Goal: Communication & Community: Answer question/provide support

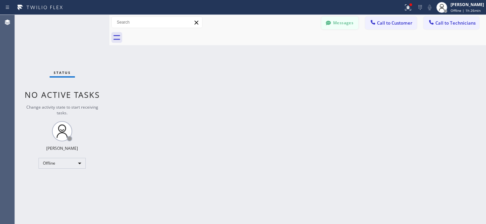
click at [335, 24] on button "Messages" at bounding box center [339, 23] width 37 height 13
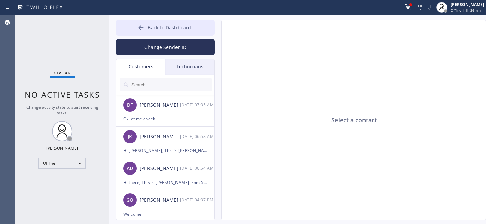
click at [172, 26] on span "Back to Dashboard" at bounding box center [169, 27] width 44 height 6
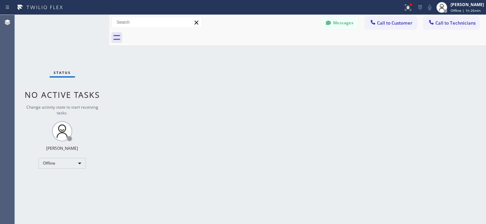
click at [439, 29] on div "Messages Call to Customer Call to Technicians Outbound call Location La Jolla H…" at bounding box center [297, 22] width 376 height 15
click at [441, 24] on span "Call to Technicians" at bounding box center [455, 23] width 40 height 6
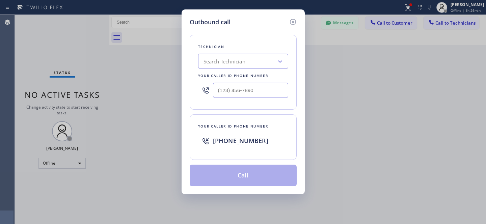
click at [241, 63] on div "Search Technician" at bounding box center [224, 62] width 42 height 8
type input "sd art"
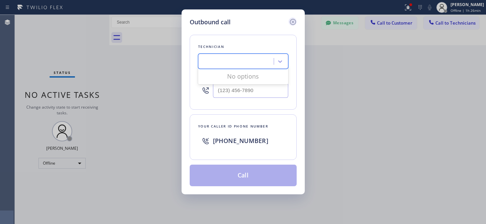
click at [292, 23] on icon at bounding box center [293, 22] width 8 height 8
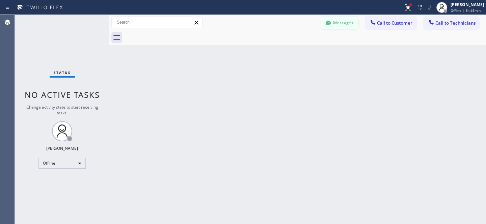
click at [334, 25] on button "Messages" at bounding box center [339, 23] width 37 height 13
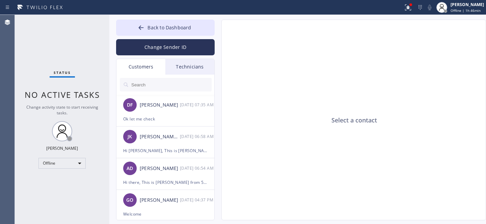
click at [159, 85] on input "text" at bounding box center [171, 84] width 81 height 13
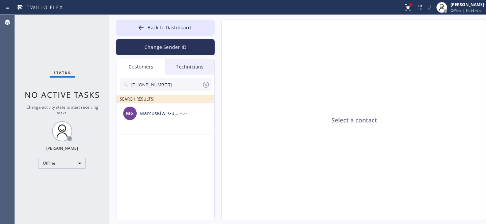
click at [153, 116] on div "MarcusKiwi Gualter" at bounding box center [160, 114] width 40 height 8
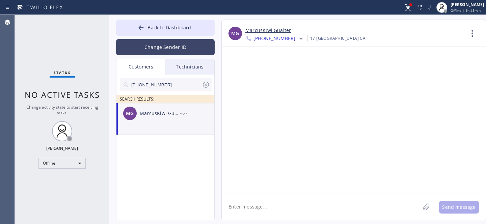
drag, startPoint x: 207, startPoint y: 83, endPoint x: 181, endPoint y: 47, distance: 44.7
click at [207, 83] on icon at bounding box center [206, 85] width 8 height 8
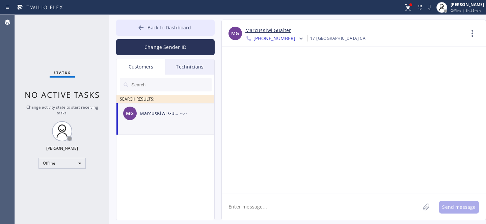
click at [171, 26] on span "Back to Dashboard" at bounding box center [169, 27] width 44 height 6
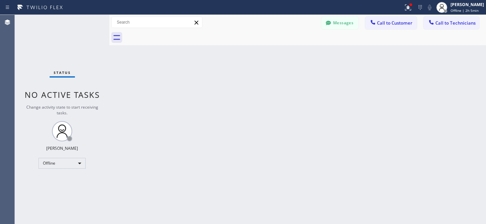
click at [344, 20] on button "Messages" at bounding box center [339, 23] width 37 height 13
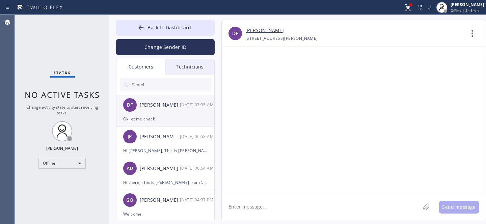
click at [144, 117] on div "Ok let me check" at bounding box center [165, 119] width 84 height 8
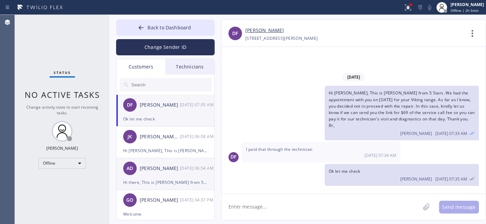
click at [164, 176] on div "AD Alynda Davis 09/16 06:54 AM" at bounding box center [165, 168] width 98 height 20
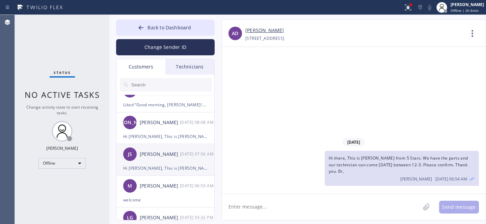
scroll to position [334, 0]
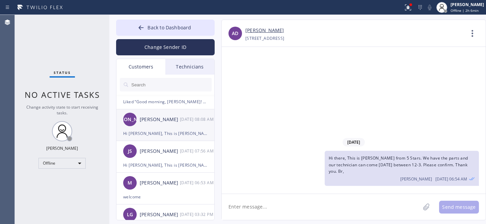
click at [159, 131] on div "Hi [PERSON_NAME], This is [PERSON_NAME] from 5 Stars. Unfortunately, the office…" at bounding box center [165, 134] width 84 height 8
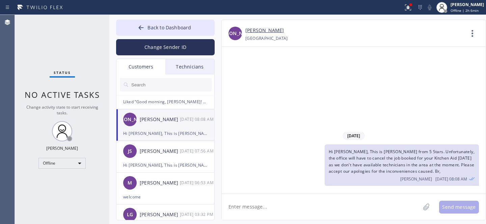
click at [162, 86] on input "text" at bounding box center [171, 84] width 81 height 13
click at [398, 159] on span "Hi [PERSON_NAME], This is [PERSON_NAME] from 5 Stars. Unfortunately, the office…" at bounding box center [401, 161] width 146 height 25
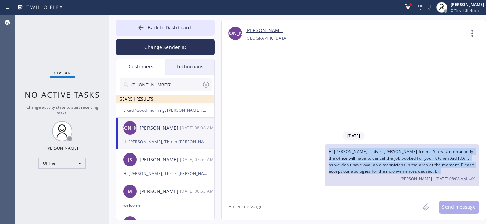
copy span "Hi [PERSON_NAME], This is [PERSON_NAME] from 5 Stars. Unfortunately, the office…"
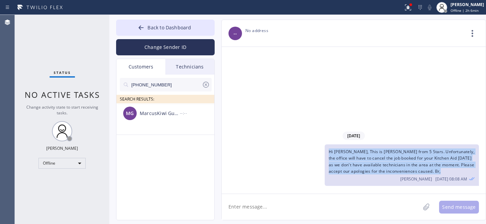
scroll to position [0, 0]
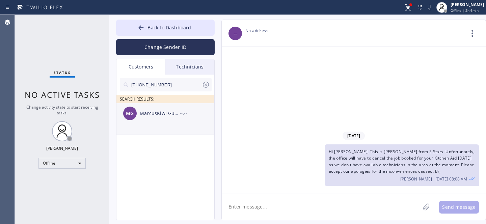
click at [161, 121] on div "MG MarcusKiwi Gualter --:--" at bounding box center [165, 113] width 98 height 20
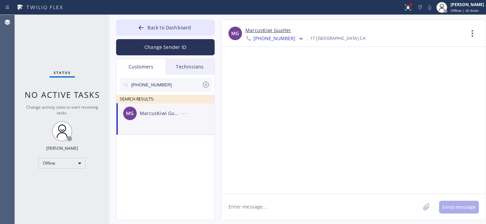
click at [296, 204] on textarea at bounding box center [321, 207] width 198 height 26
paste textarea "Hi [PERSON_NAME], This is [PERSON_NAME] from 5 Stars. Unfortunately, the office…"
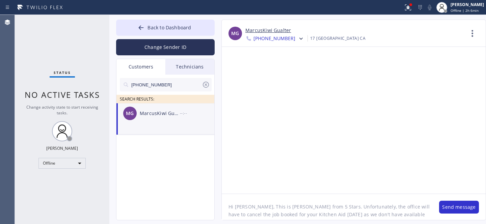
click at [236, 207] on textarea "Hi [PERSON_NAME], This is [PERSON_NAME] from 5 Stars. Unfortunately, the office…" at bounding box center [327, 207] width 210 height 26
click at [237, 207] on textarea "Hi [PERSON_NAME], This is [PERSON_NAME] from 5 Stars. Unfortunately, the office…" at bounding box center [327, 207] width 210 height 26
drag, startPoint x: 267, startPoint y: 212, endPoint x: 292, endPoint y: 211, distance: 25.0
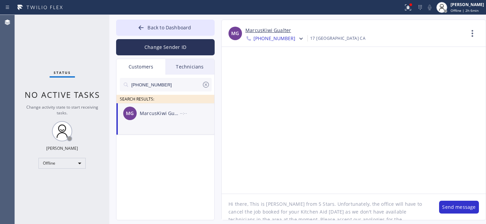
click at [291, 211] on textarea "Hi there, This is Daniel from 5 Stars. Unfortunately, the office will have to c…" at bounding box center [327, 207] width 210 height 26
paste textarea "Thermador"
paste textarea "Downdraft"
click at [294, 204] on textarea "Hi there, This is Daniel from 5 Stars. Unfortunately, the office will have to c…" at bounding box center [327, 207] width 210 height 26
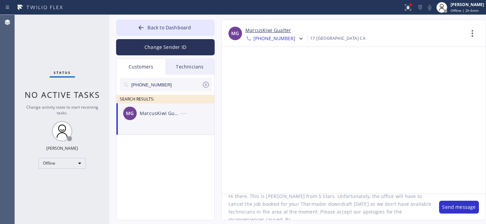
click at [320, 205] on textarea "Hi there, This is Daniel from 5 Stars. Unfortunately, the office will have to c…" at bounding box center [327, 207] width 210 height 26
paste textarea "09/18/2025"
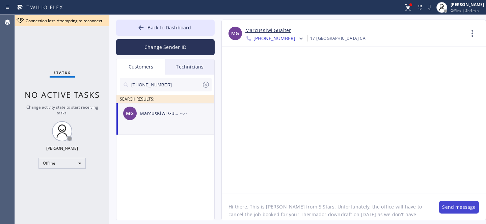
type textarea "Hi there, This is [PERSON_NAME] from 5 Stars. Unfortunately, the office will ha…"
click at [452, 212] on button "Send message" at bounding box center [459, 207] width 40 height 13
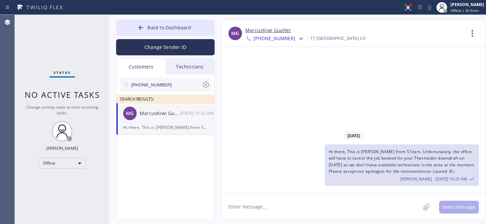
click at [205, 85] on icon at bounding box center [206, 85] width 6 height 6
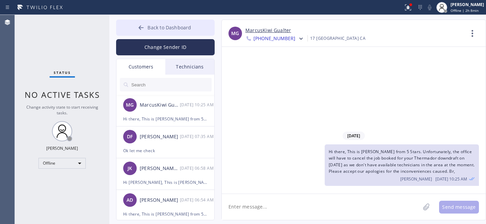
click at [150, 26] on span "Back to Dashboard" at bounding box center [169, 27] width 44 height 6
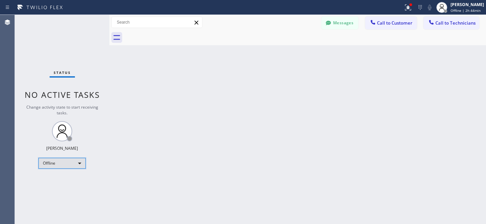
click at [63, 162] on div "Offline" at bounding box center [61, 163] width 47 height 11
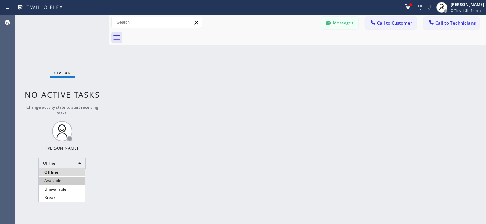
click at [64, 183] on li "Available" at bounding box center [62, 181] width 46 height 8
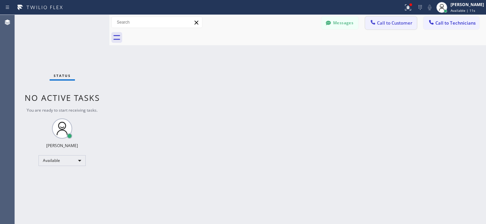
click at [393, 23] on span "Call to Customer" at bounding box center [394, 23] width 35 height 6
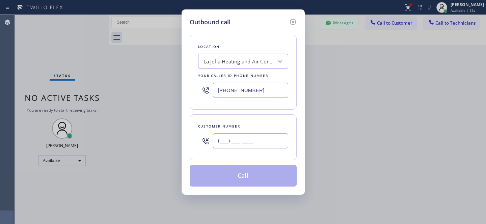
click at [254, 140] on input "(___) ___-____" at bounding box center [250, 140] width 75 height 15
paste input "310) 466-9321"
type input "[PHONE_NUMBER]"
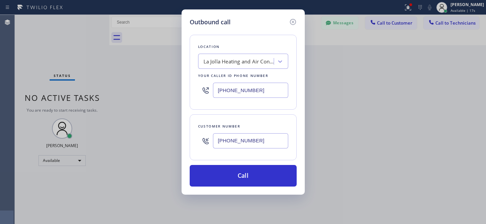
click at [248, 65] on div "La Jolla Heating and Air Conditioning" at bounding box center [238, 62] width 71 height 8
paste input "5 Star Appliance Repair Kyle Flowers"
type input "5 Star Appliance Repair Kyle Flowers"
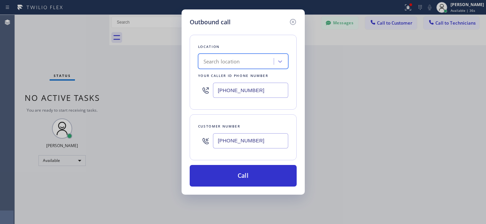
click at [245, 64] on div "Search location" at bounding box center [237, 62] width 74 height 12
paste input "5 Star Appliance Repair"
type input "5 Star Appliance Repair"
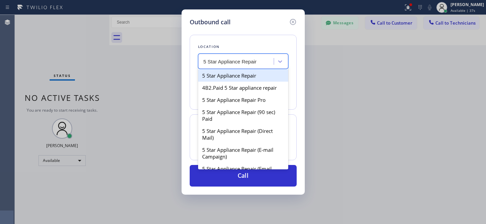
click at [235, 78] on div "5 Star Appliance Repair" at bounding box center [243, 75] width 90 height 12
type input "[PHONE_NUMBER]"
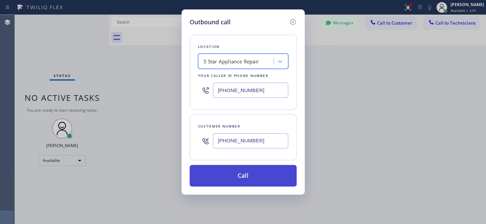
click at [247, 172] on button "Call" at bounding box center [243, 176] width 107 height 22
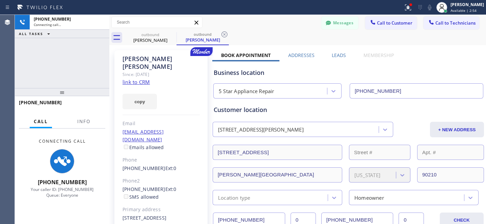
type input "[PHONE_NUMBER]"
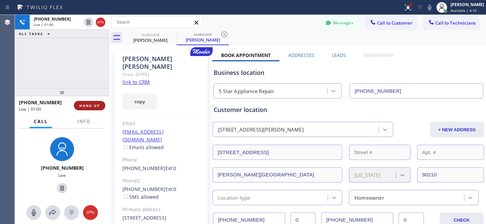
click at [90, 106] on span "HANG UP" at bounding box center [89, 105] width 21 height 5
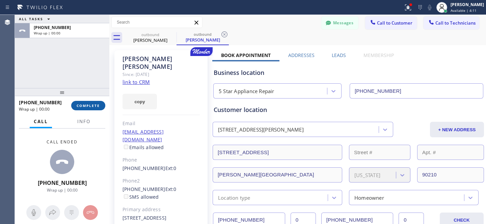
click at [91, 106] on span "COMPLETE" at bounding box center [88, 105] width 23 height 5
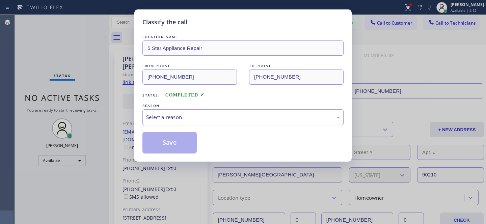
click at [201, 113] on div "Select a reason" at bounding box center [242, 117] width 201 height 16
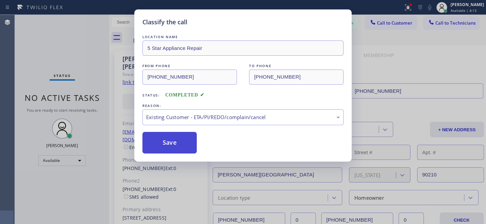
click at [193, 148] on button "Save" at bounding box center [169, 143] width 54 height 22
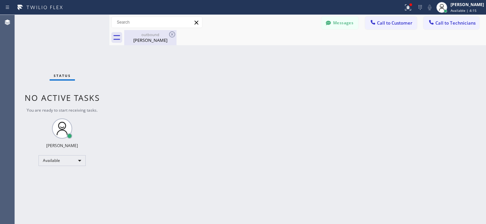
click at [154, 37] on div "[PERSON_NAME]" at bounding box center [150, 40] width 51 height 6
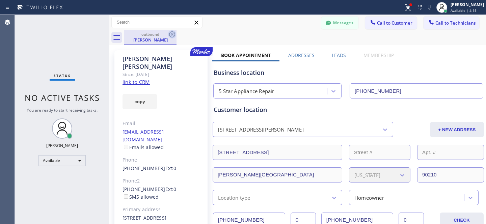
click at [175, 36] on icon at bounding box center [172, 34] width 8 height 8
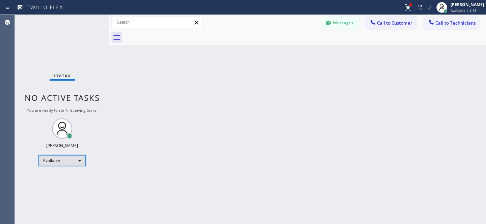
click at [64, 160] on div "Available" at bounding box center [61, 160] width 47 height 11
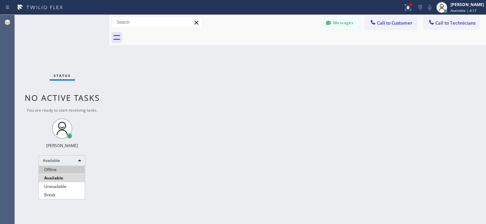
click at [56, 166] on li "Offline" at bounding box center [62, 170] width 46 height 8
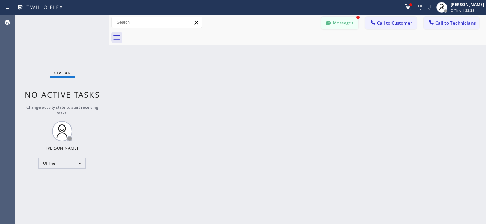
click at [338, 21] on button "Messages" at bounding box center [339, 23] width 37 height 13
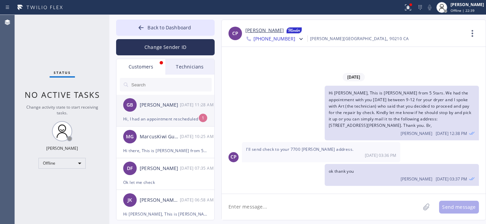
click at [167, 110] on div "GB Gabriella Bourdon 09/16 11:28 AM" at bounding box center [165, 105] width 98 height 20
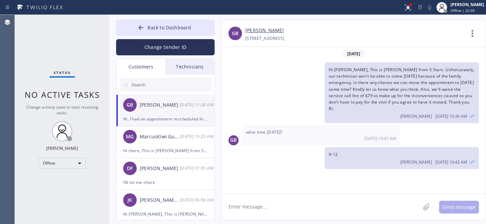
scroll to position [858, 0]
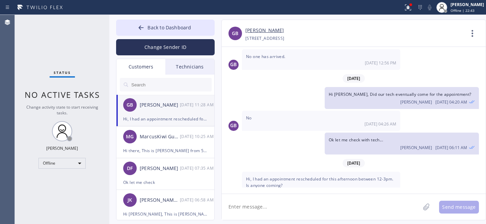
click at [259, 31] on link "[PERSON_NAME]" at bounding box center [264, 31] width 38 height 8
click at [280, 201] on textarea at bounding box center [321, 207] width 198 height 26
type textarea "hello, let me check with tech"
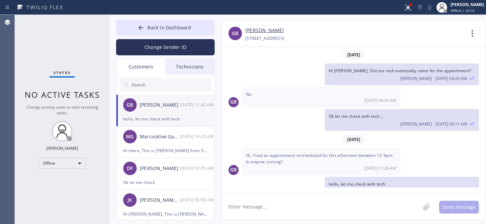
click at [283, 196] on textarea at bounding box center [321, 207] width 198 height 26
click at [149, 26] on span "Back to Dashboard" at bounding box center [169, 27] width 44 height 6
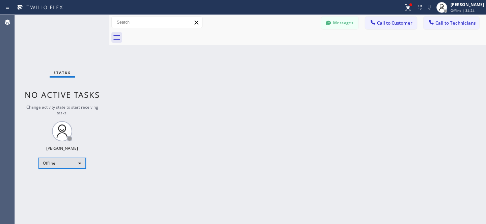
click at [64, 163] on div "Offline" at bounding box center [61, 163] width 47 height 11
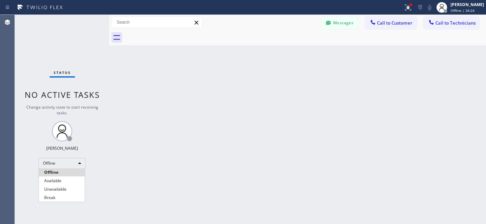
click at [56, 176] on ul "Offline Available Unavailable Break" at bounding box center [61, 184] width 47 height 33
click at [55, 182] on li "Available" at bounding box center [62, 181] width 46 height 8
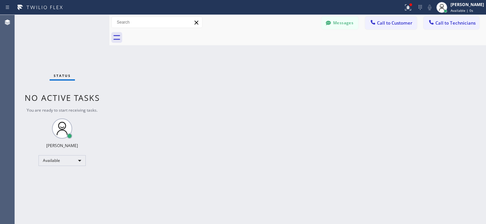
click at [456, 27] on button "Call to Technicians" at bounding box center [451, 23] width 56 height 13
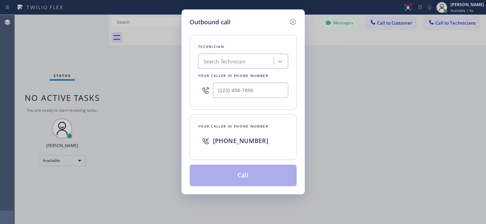
drag, startPoint x: 232, startPoint y: 65, endPoint x: 237, endPoint y: 60, distance: 7.6
click at [232, 65] on div "Search Technician" at bounding box center [224, 62] width 42 height 8
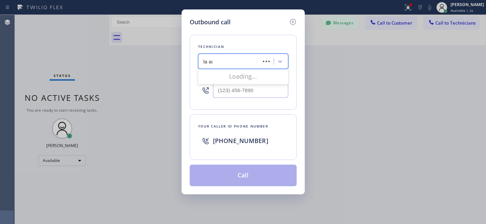
type input "la art"
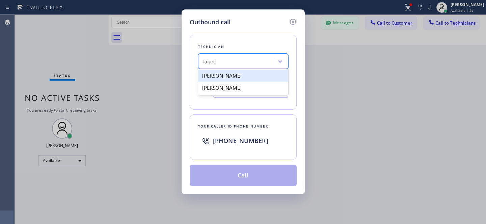
click at [217, 77] on div "[PERSON_NAME]" at bounding box center [243, 75] width 90 height 12
type input "(818) 915-6596"
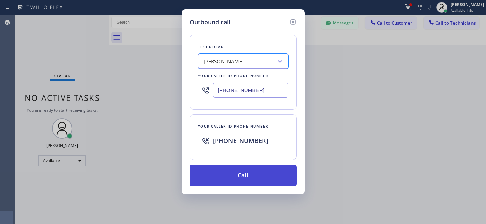
click at [270, 182] on button "Call" at bounding box center [243, 176] width 107 height 22
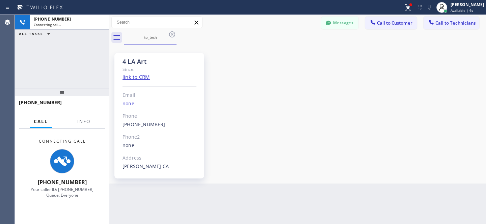
scroll to position [49, 0]
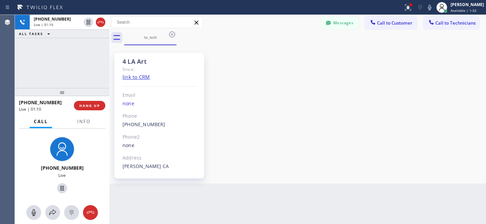
click at [264, 112] on div "4 LA Art Since: link to CRM Email none Phone (818) 915-6596 Outbound call Techn…" at bounding box center [297, 114] width 373 height 135
click at [87, 107] on span "HANG UP" at bounding box center [89, 105] width 21 height 5
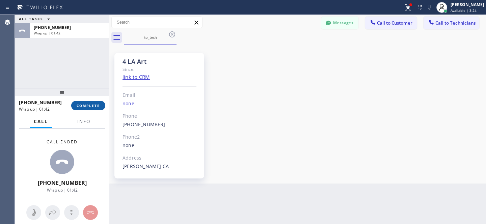
click at [82, 106] on span "COMPLETE" at bounding box center [88, 105] width 23 height 5
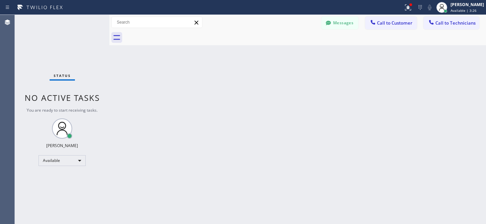
click at [68, 153] on div "Status No active tasks You are ready to start receiving tasks. Yevgeniy Korobki…" at bounding box center [62, 119] width 94 height 209
click at [63, 161] on div "Available" at bounding box center [61, 160] width 47 height 11
click at [63, 168] on li "Offline" at bounding box center [62, 170] width 46 height 8
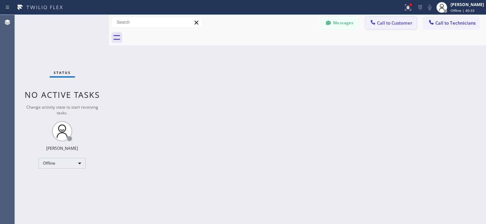
click at [391, 21] on span "Call to Customer" at bounding box center [394, 23] width 35 height 6
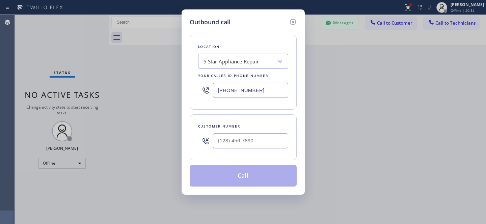
click at [242, 65] on div "5 Star Appliance Repair" at bounding box center [231, 62] width 56 height 8
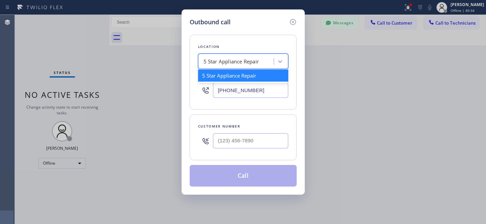
paste input "AR B2B SMS"
type input "AR B2B SMS"
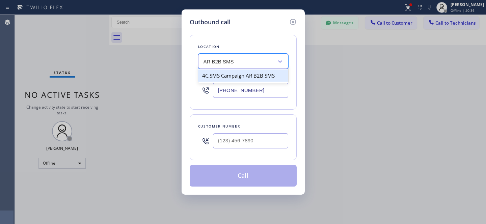
click at [218, 76] on div "4C.SMS Campaign AR B2B SMS" at bounding box center [243, 75] width 90 height 12
type input "[PHONE_NUMBER]"
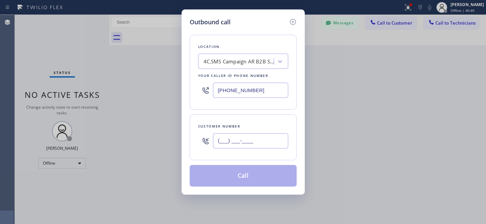
click at [254, 143] on input "(___) ___-____" at bounding box center [250, 140] width 75 height 15
paste input "323) 823-0921"
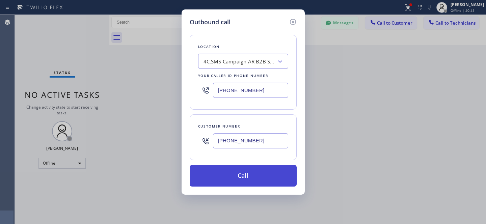
click at [263, 177] on button "Call" at bounding box center [243, 176] width 107 height 22
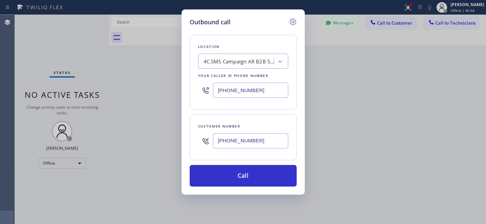
click at [295, 22] on icon at bounding box center [293, 22] width 8 height 8
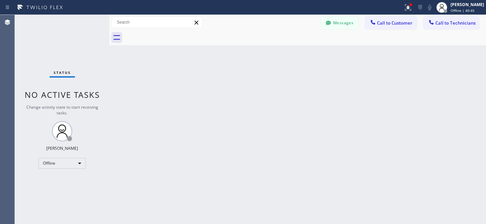
click at [64, 155] on div "Status No active tasks Change activity state to start receiving tasks. Yevgeniy…" at bounding box center [62, 119] width 94 height 209
click at [61, 158] on div "Offline" at bounding box center [61, 163] width 47 height 11
drag, startPoint x: 57, startPoint y: 180, endPoint x: 67, endPoint y: 176, distance: 11.5
click at [57, 180] on li "Available" at bounding box center [62, 181] width 46 height 8
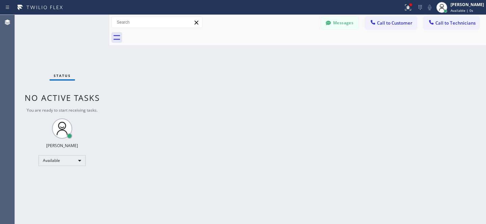
click at [449, 24] on span "Call to Technicians" at bounding box center [455, 23] width 40 height 6
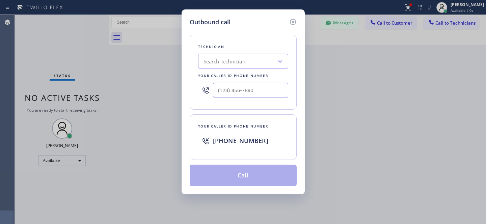
click at [244, 69] on div "Search Technician" at bounding box center [243, 61] width 90 height 15
click at [295, 23] on icon at bounding box center [292, 22] width 6 height 6
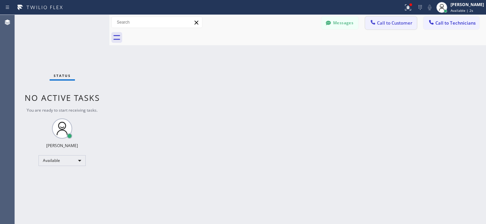
click at [397, 21] on span "Call to Customer" at bounding box center [394, 23] width 35 height 6
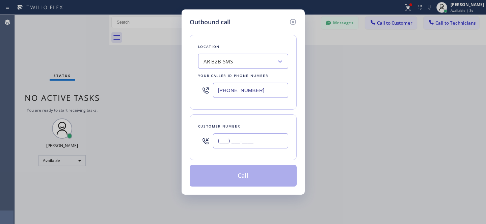
drag, startPoint x: 254, startPoint y: 139, endPoint x: 267, endPoint y: 138, distance: 13.8
click at [254, 139] on input "(___) ___-____" at bounding box center [250, 140] width 75 height 15
paste input "323) 823-0921"
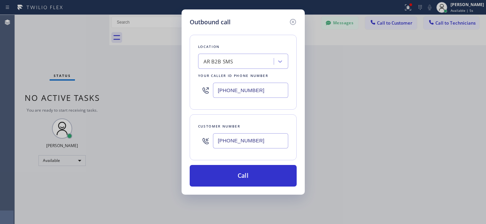
type input "[PHONE_NUMBER]"
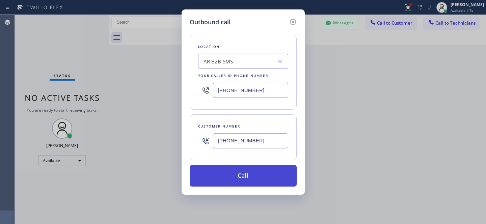
click at [278, 175] on button "Call" at bounding box center [243, 176] width 107 height 22
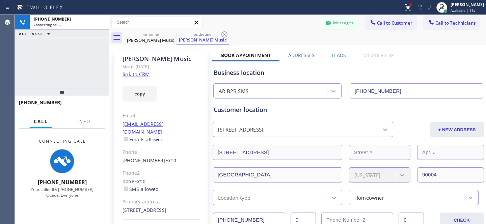
type input "[PHONE_NUMBER]"
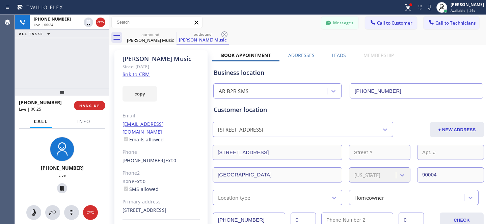
click at [286, 33] on div "outbound Leilani Music outbound Leilani Music" at bounding box center [305, 37] width 362 height 15
click at [94, 105] on span "HANG UP" at bounding box center [89, 105] width 21 height 5
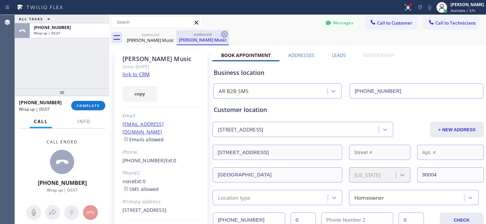
click at [224, 37] on icon at bounding box center [224, 34] width 6 height 6
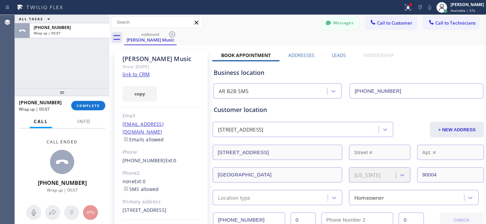
click at [171, 35] on icon at bounding box center [172, 34] width 6 height 6
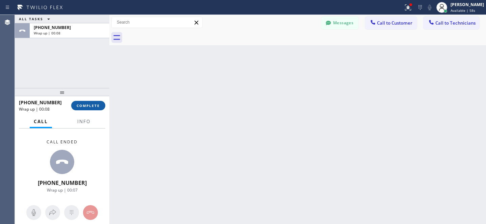
click at [101, 102] on button "COMPLETE" at bounding box center [88, 105] width 34 height 9
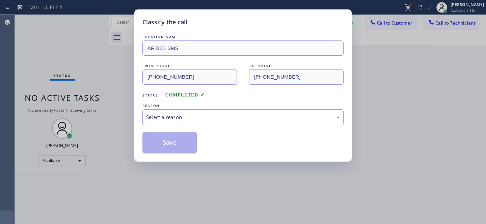
click at [166, 117] on div "Select a reason" at bounding box center [243, 117] width 194 height 8
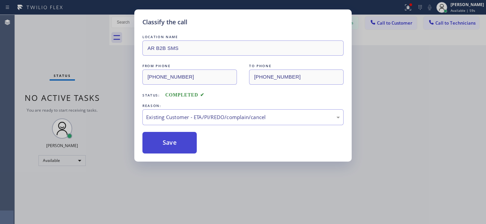
click at [172, 146] on button "Save" at bounding box center [169, 143] width 54 height 22
click at [51, 154] on div "Status No active tasks You are ready to start receiving tasks. Yevgeniy Korobki…" at bounding box center [62, 119] width 94 height 209
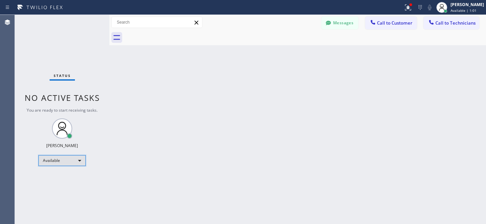
click at [71, 161] on div "Available" at bounding box center [61, 160] width 47 height 11
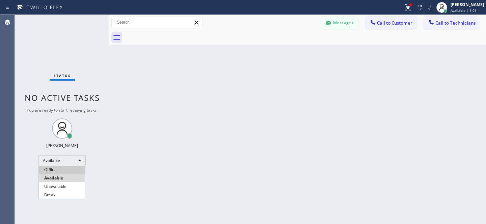
click at [64, 168] on li "Offline" at bounding box center [62, 170] width 46 height 8
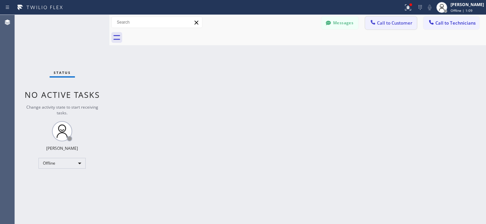
click at [391, 27] on button "Call to Customer" at bounding box center [391, 23] width 52 height 13
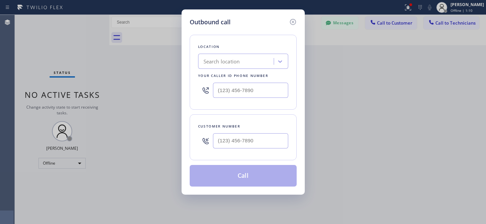
click at [231, 60] on div "Search location" at bounding box center [221, 62] width 36 height 8
paste input "Solana Beach Certified Viking Appliance Repair"
type input "Solana Beach Certified Viking Appliance Repair"
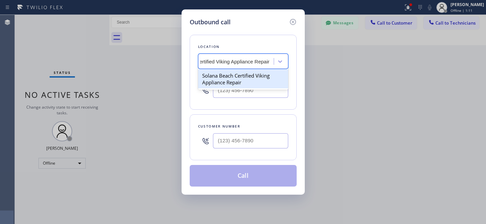
click at [233, 75] on div "Solana Beach Certified Viking Appliance Repair" at bounding box center [243, 78] width 90 height 19
type input "[PHONE_NUMBER]"
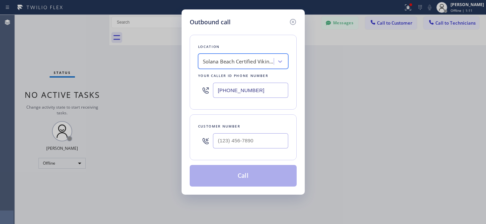
scroll to position [0, 1]
click at [276, 137] on input "(___) ___-____" at bounding box center [250, 140] width 75 height 15
paste input "412) 952-6509"
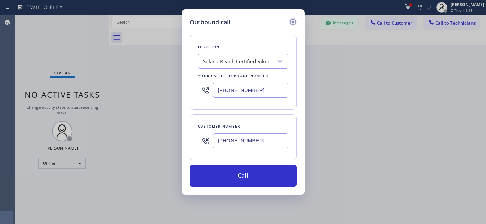
click at [295, 21] on icon at bounding box center [292, 22] width 6 height 6
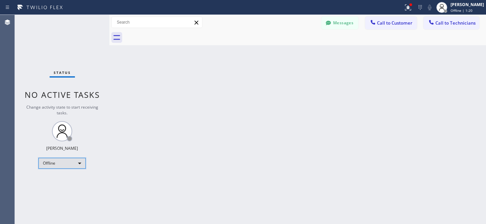
click at [72, 160] on div "Offline" at bounding box center [61, 163] width 47 height 11
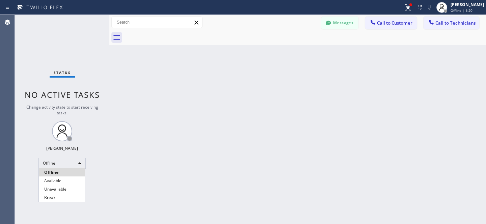
click at [60, 178] on li "Available" at bounding box center [62, 181] width 46 height 8
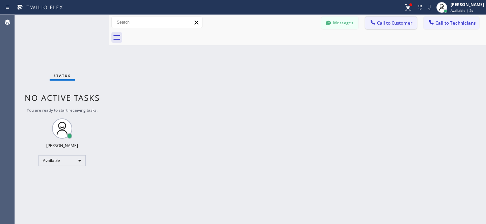
click at [396, 24] on span "Call to Customer" at bounding box center [394, 23] width 35 height 6
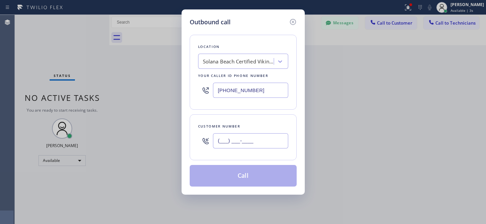
drag, startPoint x: 254, startPoint y: 141, endPoint x: 275, endPoint y: 140, distance: 20.2
click at [255, 141] on input "(___) ___-____" at bounding box center [250, 140] width 75 height 15
paste input "412) 952-6509"
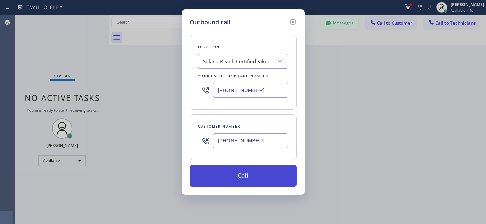
type input "[PHONE_NUMBER]"
click at [269, 177] on button "Call" at bounding box center [243, 176] width 107 height 22
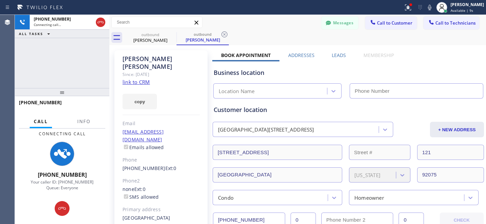
type input "[PHONE_NUMBER]"
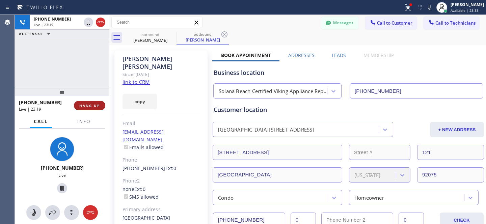
click at [92, 107] on span "HANG UP" at bounding box center [89, 105] width 21 height 5
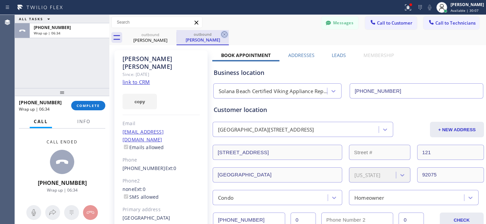
click at [224, 35] on icon at bounding box center [224, 34] width 8 height 8
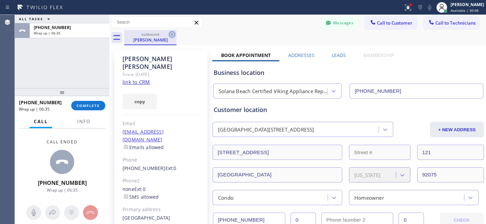
click at [174, 34] on icon at bounding box center [172, 34] width 8 height 8
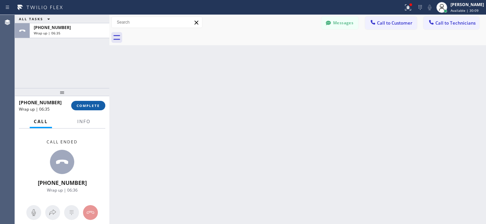
click at [93, 106] on span "COMPLETE" at bounding box center [88, 105] width 23 height 5
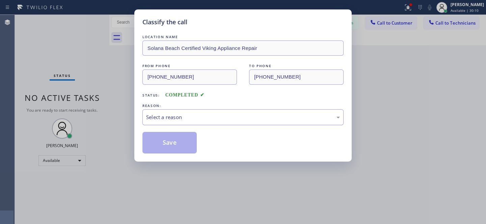
click at [175, 117] on div "Select a reason" at bounding box center [243, 117] width 194 height 8
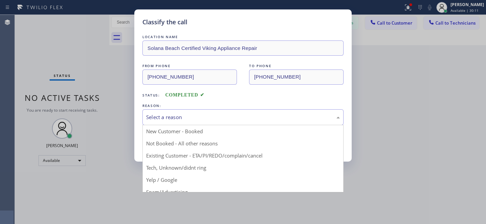
drag, startPoint x: 192, startPoint y: 164, endPoint x: 184, endPoint y: 150, distance: 15.6
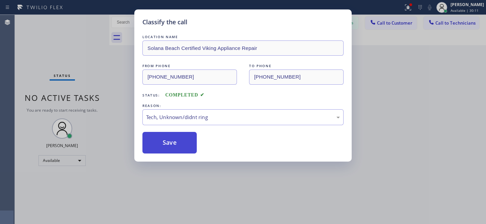
click at [184, 150] on button "Save" at bounding box center [169, 143] width 54 height 22
click at [180, 148] on button "Save" at bounding box center [169, 143] width 54 height 22
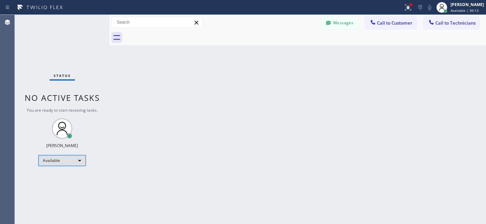
click at [64, 158] on div "Available" at bounding box center [61, 160] width 47 height 11
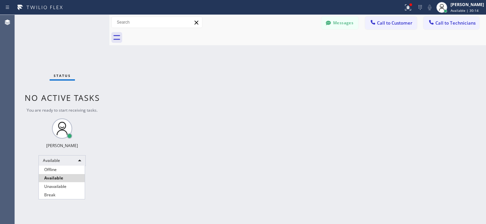
drag, startPoint x: 64, startPoint y: 168, endPoint x: 82, endPoint y: 167, distance: 17.9
click at [64, 168] on li "Offline" at bounding box center [62, 170] width 46 height 8
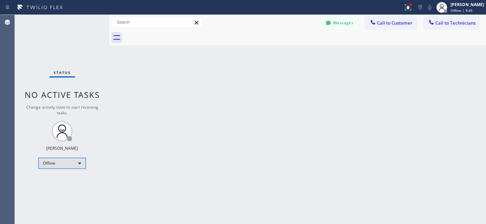
click at [63, 166] on div "Offline" at bounding box center [61, 163] width 47 height 11
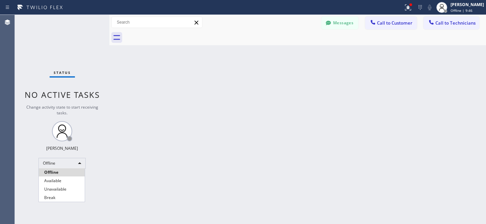
drag, startPoint x: 59, startPoint y: 179, endPoint x: 99, endPoint y: 164, distance: 42.9
click at [59, 179] on li "Available" at bounding box center [62, 181] width 46 height 8
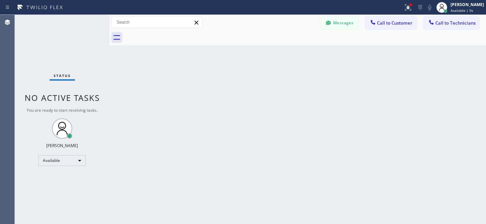
drag, startPoint x: 390, startPoint y: 25, endPoint x: 385, endPoint y: 29, distance: 5.7
click at [390, 25] on span "Call to Customer" at bounding box center [394, 23] width 35 height 6
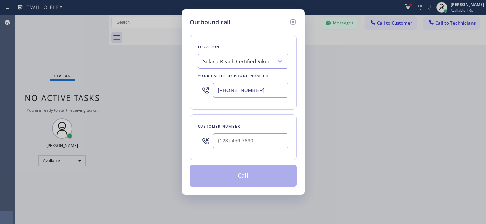
click at [251, 63] on div "Solana Beach Certified Viking Appliance Repair" at bounding box center [238, 62] width 71 height 8
paste input "Sub Zero Appliance Repair (New York, Goolgle Ads)"
type input "Sub Zero Appliance Repair (New York, Goolgle Ads)"
paste input "Sub Zero Appliance Repair (New York, Goolgle Ads)"
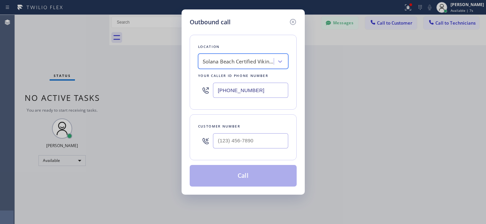
click at [230, 65] on div "Solana Beach Certified Viking Appliance Repair Sub Zero Appliance Repair (New Y…" at bounding box center [237, 62] width 74 height 12
type input "Sub Zero Appliance Repair (New York, Goolgle Ads)"
drag, startPoint x: 246, startPoint y: 88, endPoint x: 268, endPoint y: 91, distance: 22.8
click at [246, 88] on input "[PHONE_NUMBER]" at bounding box center [250, 90] width 75 height 15
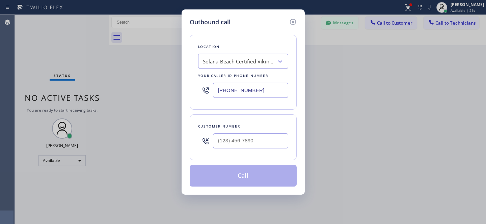
paste input "5) 731-4952"
type input "[PHONE_NUMBER]"
click at [263, 141] on input "(___) ___-____" at bounding box center [250, 140] width 75 height 15
paste input "646) 645-1180"
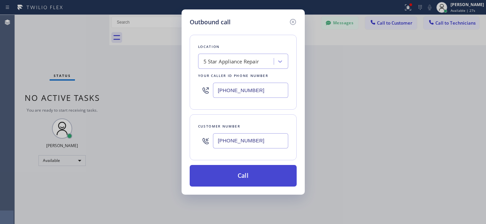
type input "[PHONE_NUMBER]"
click at [259, 176] on button "Call" at bounding box center [243, 176] width 107 height 22
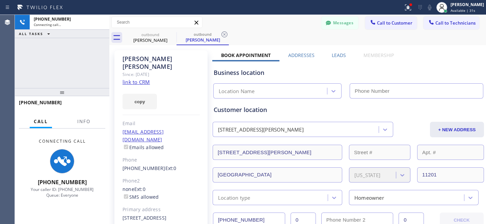
type input "[PHONE_NUMBER]"
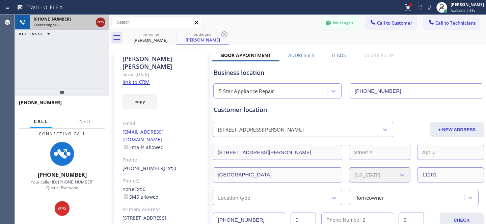
click at [102, 21] on icon at bounding box center [100, 22] width 8 height 8
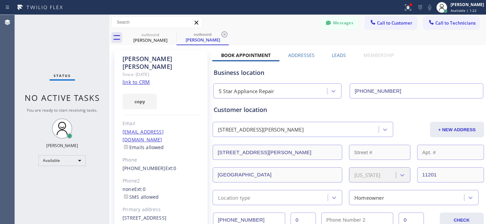
drag, startPoint x: 144, startPoint y: 152, endPoint x: 150, endPoint y: 151, distance: 6.1
click at [144, 165] on link "[PHONE_NUMBER]" at bounding box center [143, 168] width 43 height 6
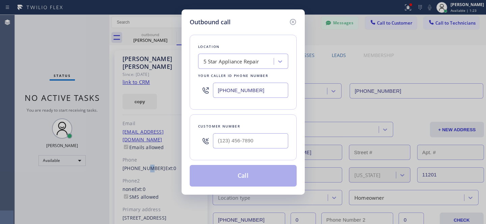
type input "[PHONE_NUMBER]"
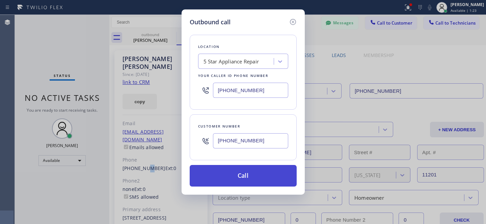
click at [268, 181] on button "Call" at bounding box center [243, 176] width 107 height 22
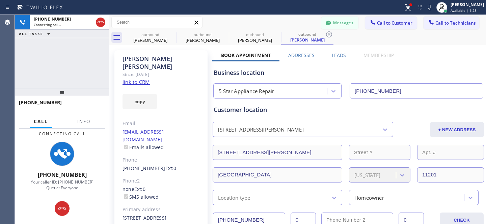
type input "[PHONE_NUMBER]"
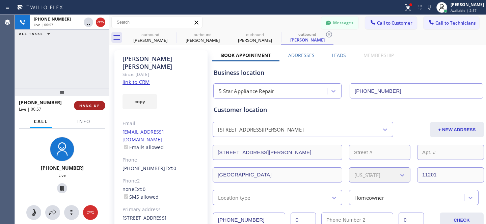
click at [92, 105] on span "HANG UP" at bounding box center [89, 105] width 21 height 5
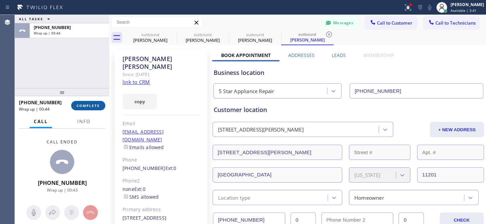
click at [96, 105] on span "COMPLETE" at bounding box center [88, 105] width 23 height 5
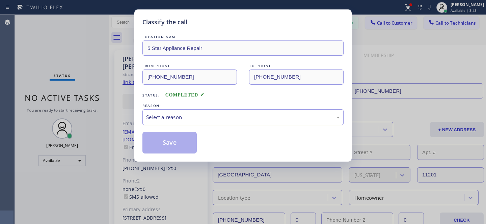
click at [181, 121] on div "Select a reason" at bounding box center [243, 117] width 194 height 8
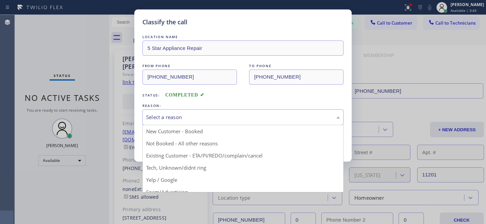
drag, startPoint x: 192, startPoint y: 154, endPoint x: 224, endPoint y: 177, distance: 39.4
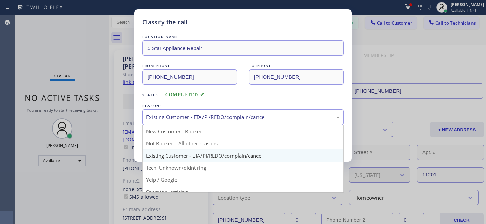
click at [251, 117] on div "Existing Customer - ETA/PI/REDO/complain/cancel" at bounding box center [243, 117] width 194 height 8
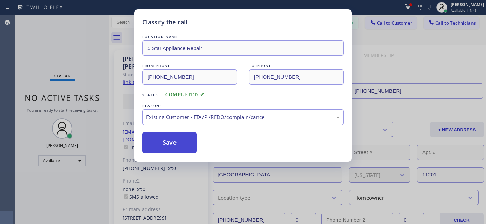
drag, startPoint x: 209, startPoint y: 159, endPoint x: 193, endPoint y: 153, distance: 17.6
click at [181, 148] on button "Save" at bounding box center [169, 143] width 54 height 22
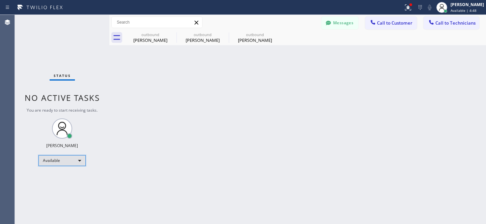
click at [60, 157] on div "Available" at bounding box center [61, 160] width 47 height 11
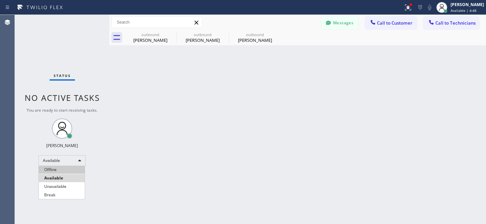
click at [55, 168] on li "Offline" at bounding box center [62, 170] width 46 height 8
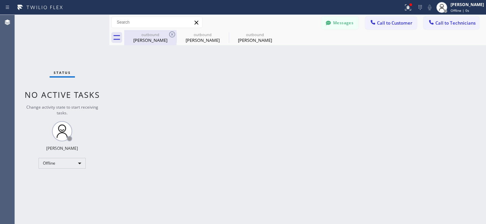
click at [167, 36] on div "outbound" at bounding box center [150, 34] width 51 height 5
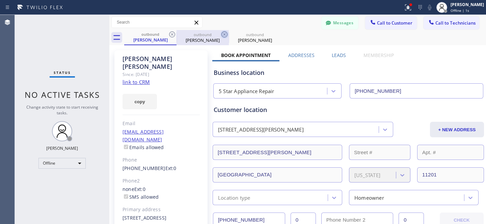
click at [171, 34] on icon at bounding box center [172, 34] width 8 height 8
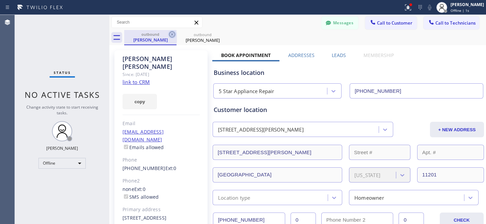
click at [175, 34] on icon at bounding box center [172, 34] width 6 height 6
drag, startPoint x: 174, startPoint y: 34, endPoint x: 168, endPoint y: 36, distance: 5.8
click at [174, 34] on icon at bounding box center [172, 34] width 8 height 8
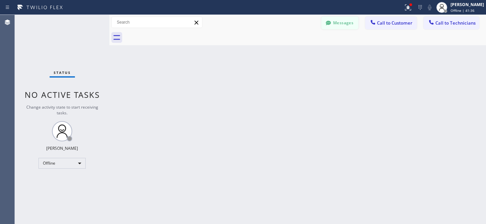
click at [341, 22] on button "Messages" at bounding box center [339, 23] width 37 height 13
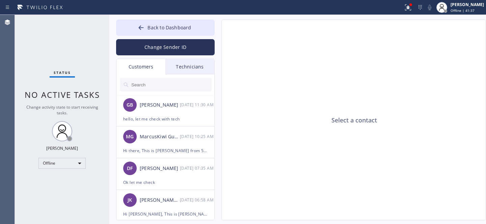
click at [167, 84] on input "text" at bounding box center [171, 84] width 81 height 13
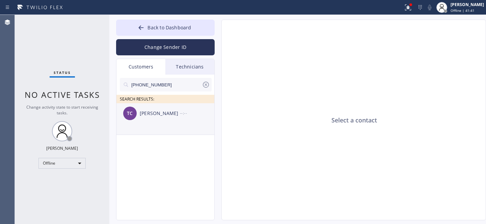
click at [160, 117] on div "TC Tra Clayton --:--" at bounding box center [165, 113] width 98 height 20
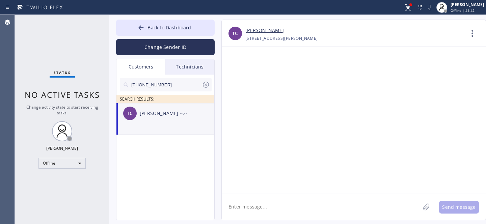
click at [269, 203] on textarea at bounding box center [321, 207] width 198 height 26
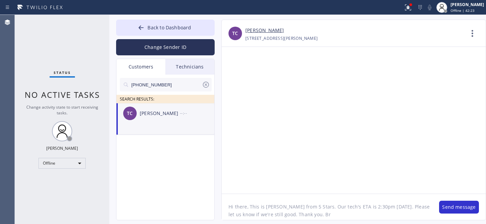
type textarea "Hi there, This is Daniel from 5 Stars. Our tech's ETA is 2:30pm today. Please l…"
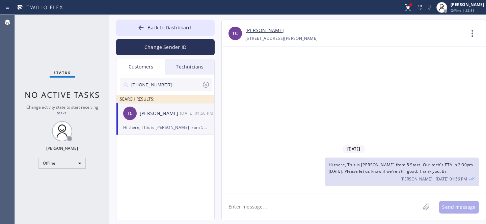
click at [206, 85] on icon at bounding box center [206, 85] width 8 height 8
click at [152, 26] on span "Back to Dashboard" at bounding box center [169, 27] width 44 height 6
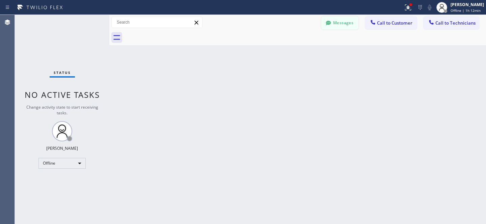
click at [331, 26] on icon at bounding box center [328, 23] width 7 height 7
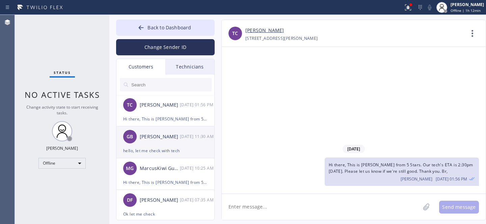
click at [168, 140] on div "[PERSON_NAME]" at bounding box center [160, 137] width 40 height 8
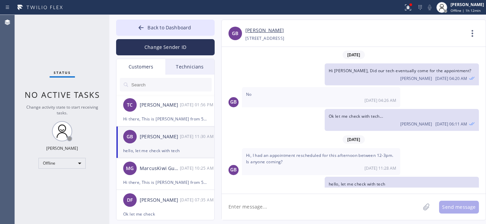
scroll to position [1, 0]
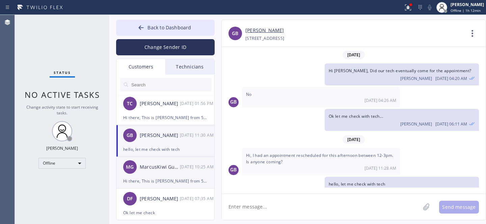
click at [161, 171] on div "MG MarcusKiwi Gualter 09/16 10:25 AM" at bounding box center [165, 167] width 98 height 20
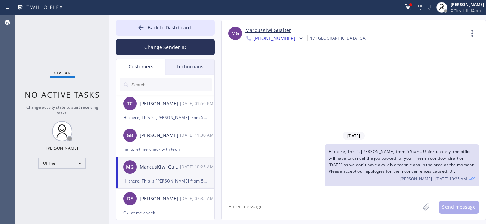
scroll to position [0, 0]
click at [155, 86] on input "text" at bounding box center [171, 84] width 81 height 13
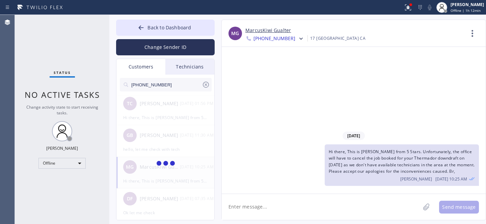
click at [373, 155] on span "Hi there, This is [PERSON_NAME] from 5 Stars. Unfortunately, the office will ha…" at bounding box center [401, 161] width 146 height 25
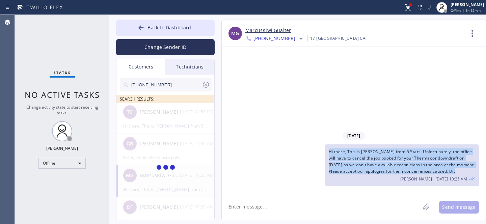
copy span "Hi there, This is [PERSON_NAME] from 5 Stars. Unfortunately, the office will ha…"
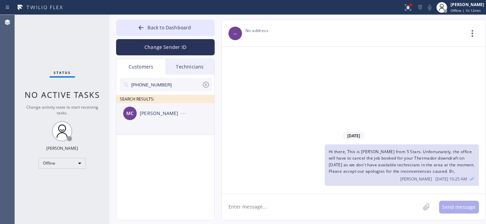
click at [156, 117] on div "Mike Castle" at bounding box center [160, 114] width 40 height 8
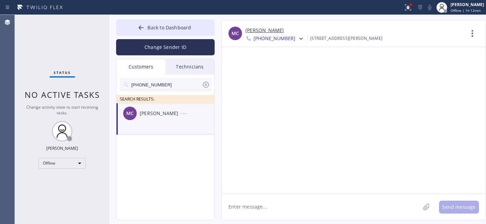
click at [269, 206] on textarea at bounding box center [321, 207] width 198 height 26
paste textarea "Hi there, This is [PERSON_NAME] from 5 Stars. Unfortunately, the office will ha…"
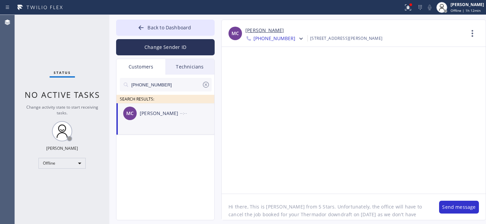
click at [240, 205] on textarea "Hi there, This is [PERSON_NAME] from 5 Stars. Unfortunately, the office will ha…" at bounding box center [327, 207] width 210 height 26
click at [270, 216] on textarea "Hi Mike, This is Daniel from 5 Stars. Unfortunately, the office will have to ca…" at bounding box center [327, 207] width 210 height 26
click at [293, 214] on textarea "Hi Mike, This is Daniel from 5 Stars. Unfortunately, the office will have to ca…" at bounding box center [327, 207] width 210 height 26
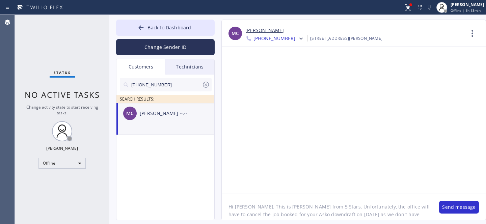
click at [293, 214] on textarea "Hi Mike, This is Daniel from 5 Stars. Unfortunately, the office will have to ca…" at bounding box center [327, 207] width 210 height 26
drag, startPoint x: 314, startPoint y: 214, endPoint x: 337, endPoint y: 213, distance: 23.3
click at [337, 213] on textarea "Hi Mike, This is Daniel from 5 Stars. Unfortunately, the office will have to ca…" at bounding box center [327, 207] width 210 height 26
paste textarea "9"
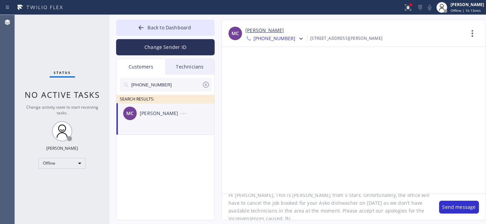
scroll to position [11, 0]
type textarea "Hi [PERSON_NAME], This is [PERSON_NAME] from 5 Stars. Unfortunately, the office…"
click at [455, 210] on button "Send message" at bounding box center [459, 207] width 40 height 13
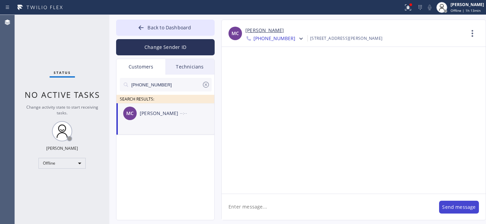
scroll to position [0, 0]
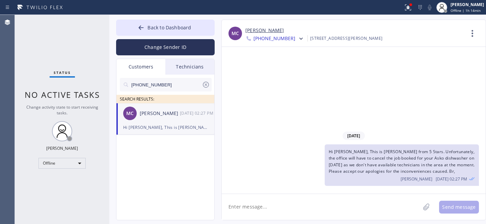
click at [204, 82] on icon at bounding box center [206, 85] width 6 height 6
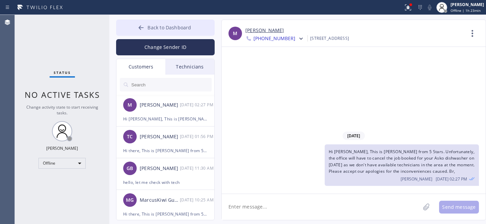
click at [153, 26] on span "Back to Dashboard" at bounding box center [169, 27] width 44 height 6
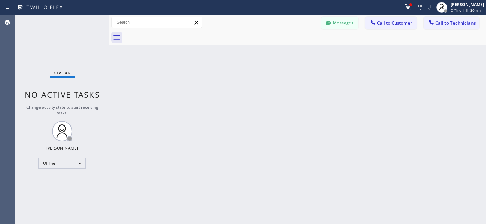
drag, startPoint x: 331, startPoint y: 19, endPoint x: 287, endPoint y: 39, distance: 49.2
click at [332, 19] on button "Messages" at bounding box center [339, 23] width 37 height 13
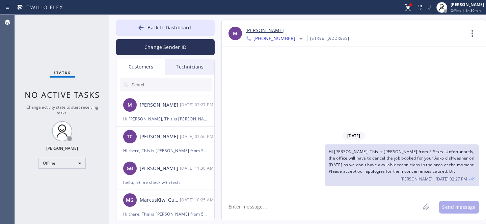
click at [151, 84] on input "text" at bounding box center [171, 84] width 81 height 13
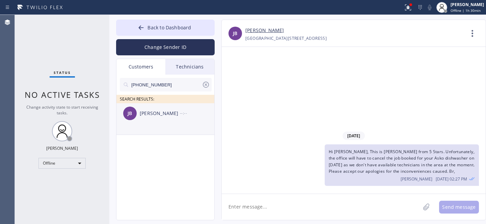
click at [149, 119] on div "JB Jonathan Boucek --:--" at bounding box center [165, 113] width 98 height 20
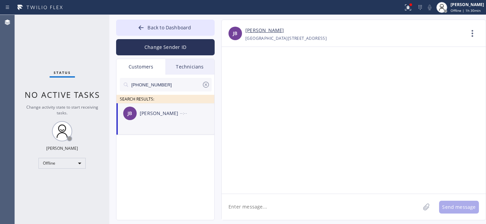
click at [258, 207] on textarea at bounding box center [321, 207] width 198 height 26
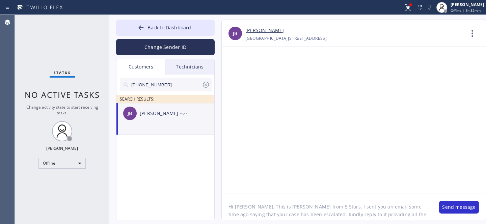
scroll to position [5, 0]
drag, startPoint x: 363, startPoint y: 202, endPoint x: 378, endPoint y: 202, distance: 15.2
click at [378, 202] on textarea "Hi [PERSON_NAME], This is [PERSON_NAME] from 5 Stars. I sent you an email some …" at bounding box center [327, 207] width 210 height 26
click at [369, 207] on textarea "Hi [PERSON_NAME], This is [PERSON_NAME] from 5 Stars. I sent you an email some …" at bounding box center [327, 207] width 210 height 26
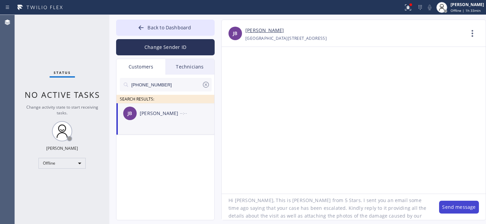
type textarea "Hi [PERSON_NAME], This is [PERSON_NAME] from 5 Stars. I sent you an email some …"
click at [448, 205] on button "Send message" at bounding box center [459, 207] width 40 height 13
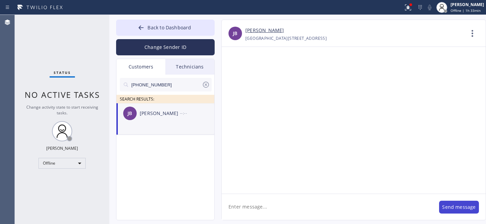
scroll to position [0, 0]
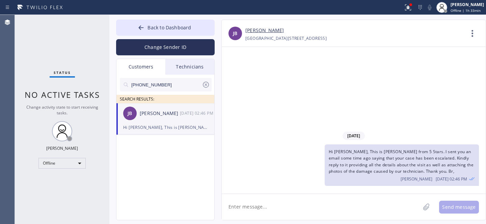
click at [207, 85] on icon at bounding box center [206, 85] width 8 height 8
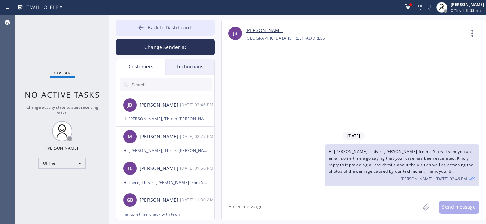
click at [152, 28] on span "Back to Dashboard" at bounding box center [169, 27] width 44 height 6
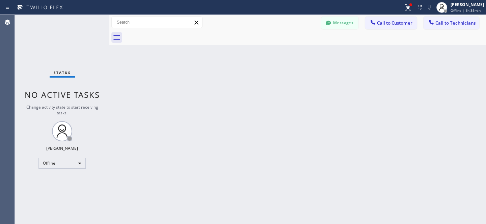
drag, startPoint x: 339, startPoint y: 21, endPoint x: 162, endPoint y: 126, distance: 205.7
click at [339, 21] on button "Messages" at bounding box center [339, 23] width 37 height 13
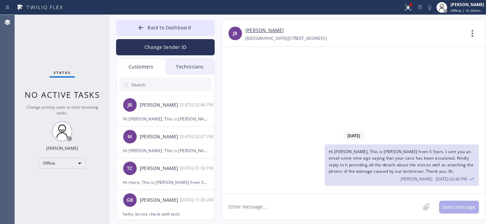
drag, startPoint x: 156, startPoint y: 26, endPoint x: 301, endPoint y: 0, distance: 146.5
click at [156, 25] on span "Back to Dashboard" at bounding box center [169, 27] width 44 height 6
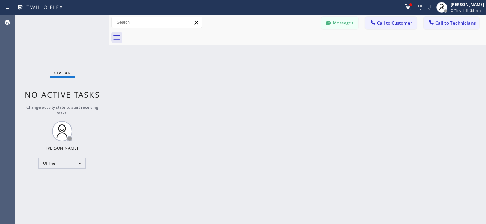
click at [346, 21] on button "Messages" at bounding box center [339, 23] width 37 height 13
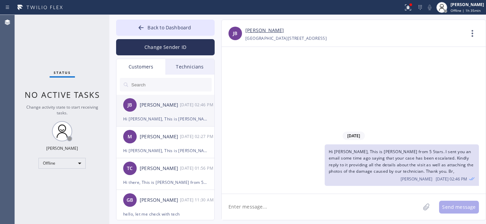
click at [155, 122] on div "Hi [PERSON_NAME], This is [PERSON_NAME] from 5 Stars. I sent you an email some …" at bounding box center [165, 119] width 84 height 8
click at [156, 21] on button "Back to Dashboard" at bounding box center [165, 28] width 98 height 16
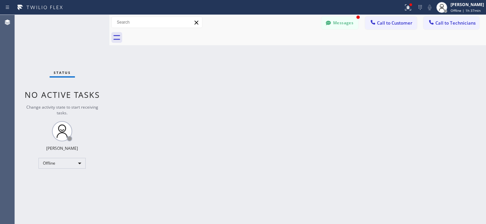
drag, startPoint x: 345, startPoint y: 26, endPoint x: 156, endPoint y: 113, distance: 208.2
click at [345, 26] on button "Messages" at bounding box center [339, 23] width 37 height 13
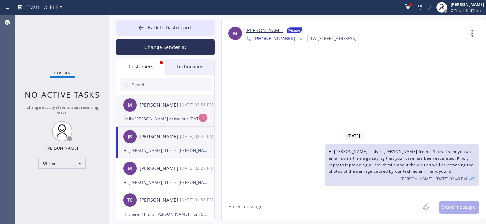
drag, startPoint x: 157, startPoint y: 112, endPoint x: 211, endPoint y: 98, distance: 55.6
click at [157, 112] on div "M Laura Moore 09/16 02:51 PM" at bounding box center [165, 105] width 98 height 20
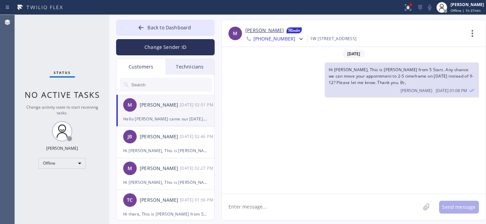
scroll to position [1180, 0]
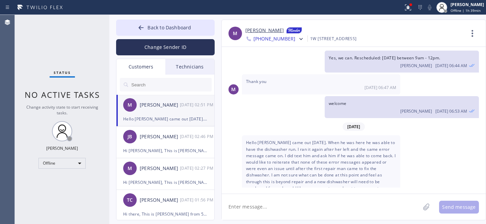
click at [277, 140] on span "Hello [PERSON_NAME] came out [DATE]. When he was here he was able to have the d…" at bounding box center [321, 169] width 150 height 58
copy span "reiterate"
click at [286, 149] on span "Hello [PERSON_NAME] came out [DATE]. When he was here he was able to have the d…" at bounding box center [321, 169] width 150 height 58
click at [317, 197] on textarea at bounding box center [321, 207] width 198 height 26
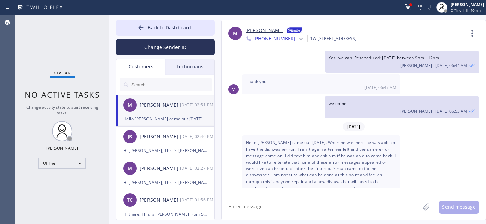
click at [300, 200] on textarea at bounding box center [321, 207] width 198 height 26
type textarea "F"
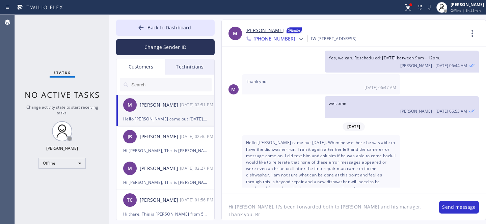
type textarea "Hi [PERSON_NAME], It's been forwarded both to [PERSON_NAME] and his manager. Th…"
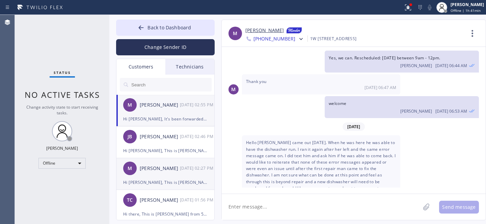
scroll to position [1210, 0]
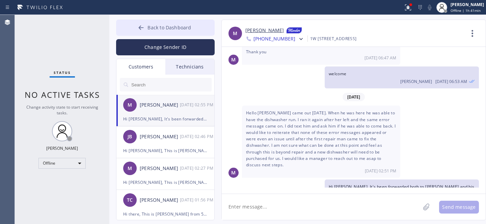
click at [164, 27] on span "Back to Dashboard" at bounding box center [169, 27] width 44 height 6
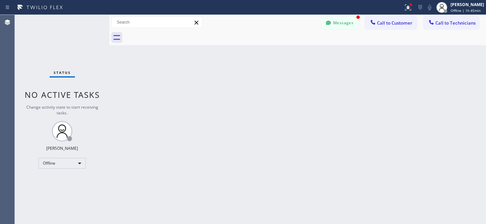
click at [343, 24] on button "Messages" at bounding box center [339, 23] width 37 height 13
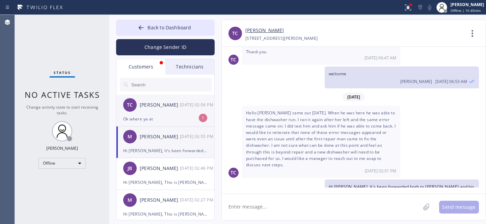
click at [160, 109] on div "TC Tra Clayton 09/16 02:56 PM" at bounding box center [165, 105] width 98 height 20
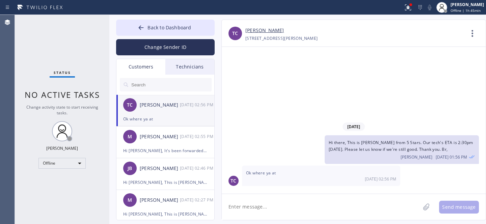
scroll to position [0, 0]
click at [254, 27] on link "[PERSON_NAME]" at bounding box center [264, 31] width 38 height 8
click at [259, 203] on textarea at bounding box center [321, 207] width 198 height 26
type textarea "Еус"
click at [277, 204] on textarea at bounding box center [321, 207] width 198 height 26
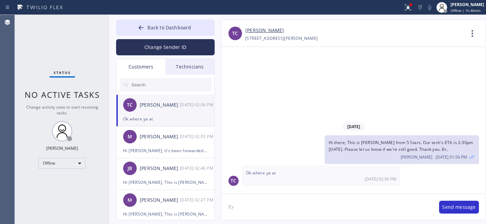
type textarea "Е"
type textarea "Tech will call with his ETA"
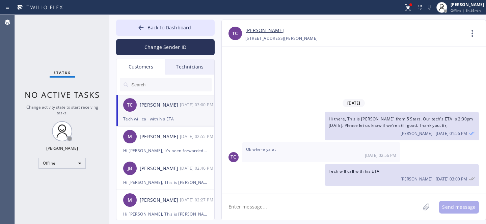
click at [161, 29] on span "Back to Dashboard" at bounding box center [169, 27] width 44 height 6
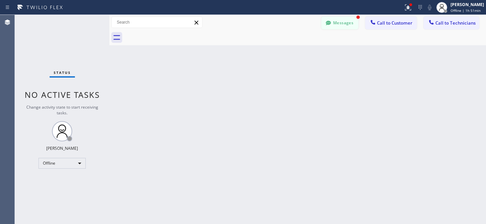
click at [343, 27] on button "Messages" at bounding box center [339, 23] width 37 height 13
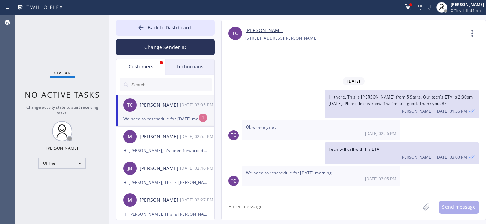
click at [170, 108] on div "[PERSON_NAME]" at bounding box center [160, 105] width 40 height 8
click at [304, 207] on textarea at bounding box center [321, 207] width 198 height 26
click at [304, 205] on textarea at bounding box center [321, 207] width 198 height 26
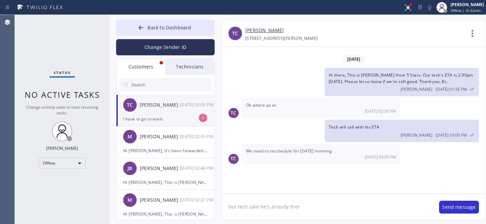
type textarea "but tech said he's already there"
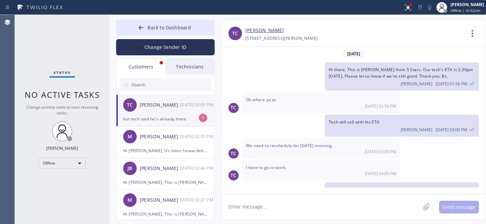
scroll to position [17, 0]
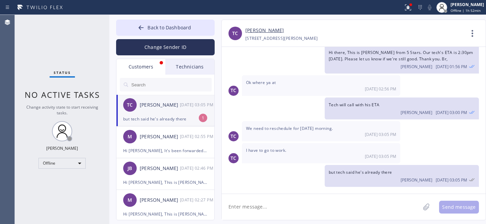
click at [160, 120] on div "but tech said he's already there" at bounding box center [165, 119] width 84 height 8
click at [257, 212] on textarea at bounding box center [321, 207] width 198 height 26
click at [257, 211] on textarea at bounding box center [321, 207] width 198 height 26
type textarea "checking the unit"
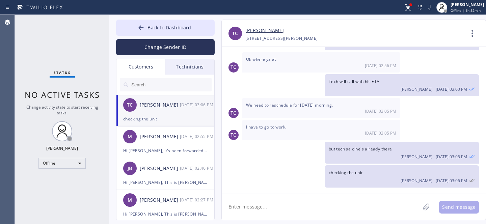
click at [252, 27] on link "[PERSON_NAME]" at bounding box center [264, 31] width 38 height 8
click at [152, 24] on span "Back to Dashboard" at bounding box center [169, 27] width 44 height 6
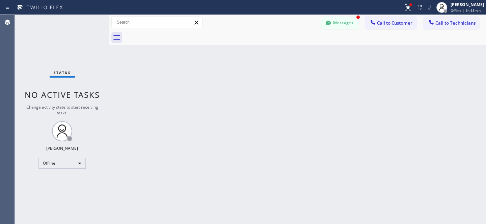
scroll to position [62, 0]
click at [334, 21] on button "Messages" at bounding box center [339, 23] width 37 height 13
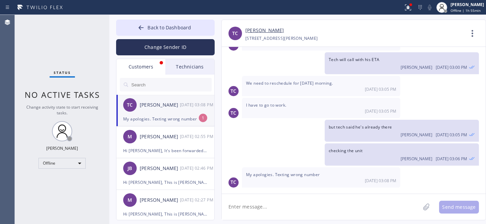
drag, startPoint x: 168, startPoint y: 110, endPoint x: 176, endPoint y: 98, distance: 13.4
click at [168, 110] on div "TC Tra Clayton 09/16 03:08 PM" at bounding box center [165, 105] width 98 height 20
click at [292, 204] on textarea at bounding box center [321, 207] width 198 height 26
type textarea "ok"
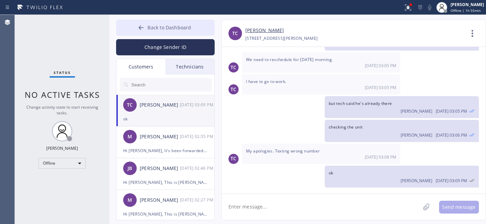
click at [165, 28] on span "Back to Dashboard" at bounding box center [169, 27] width 44 height 6
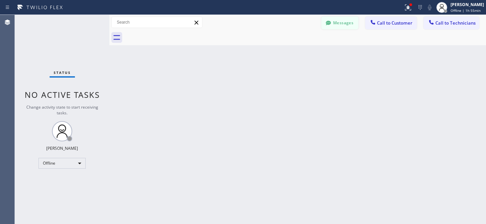
click at [351, 18] on button "Messages" at bounding box center [339, 23] width 37 height 13
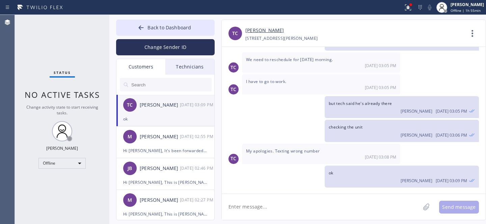
click at [310, 204] on textarea at bounding box center [321, 207] width 198 height 26
type textarea "all good"
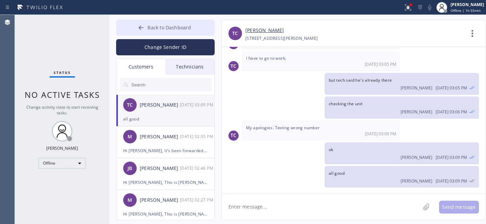
click at [146, 25] on button "Back to Dashboard" at bounding box center [165, 28] width 98 height 16
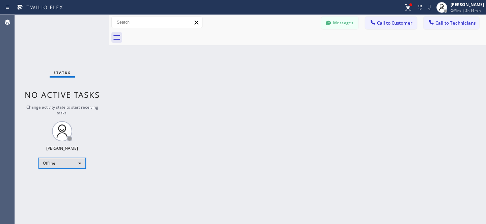
click at [61, 165] on div "Offline" at bounding box center [61, 163] width 47 height 11
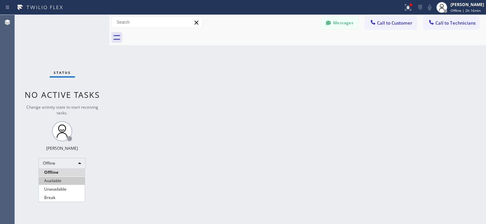
click at [59, 178] on li "Available" at bounding box center [62, 181] width 46 height 8
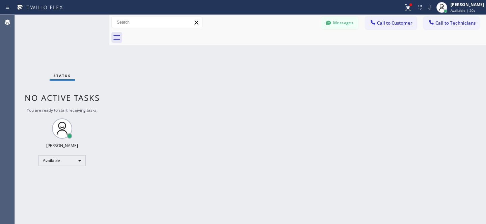
click at [386, 22] on span "Call to Customer" at bounding box center [394, 23] width 35 height 6
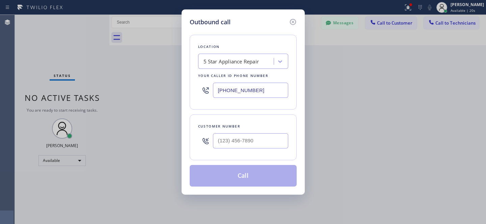
click at [241, 67] on div "5 Star Appliance Repair" at bounding box center [237, 62] width 74 height 12
paste input "Sub Zero Appliance Repair (Google Ads [GEOGRAPHIC_DATA])"
type input "Sub Zero Appliance Repair (Google Ads [GEOGRAPHIC_DATA])"
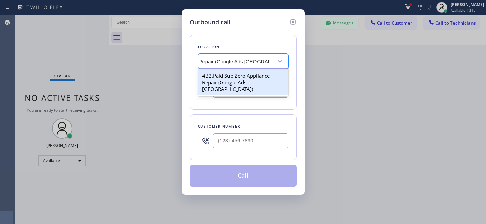
click at [231, 79] on div "4B2.Paid Sub Zero Appliance Repair (Google Ads [GEOGRAPHIC_DATA])" at bounding box center [243, 82] width 90 height 26
type input "[PHONE_NUMBER]"
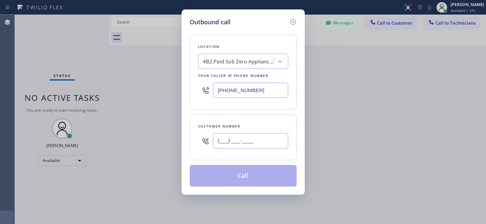
click at [256, 145] on input "(___) ___-____" at bounding box center [250, 140] width 75 height 15
paste input "858) 759-7881"
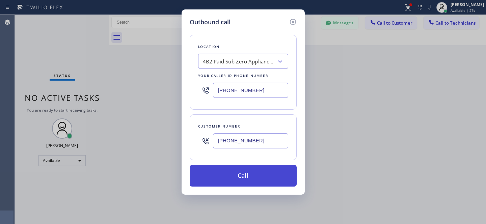
type input "[PHONE_NUMBER]"
click at [266, 180] on button "Call" at bounding box center [243, 176] width 107 height 22
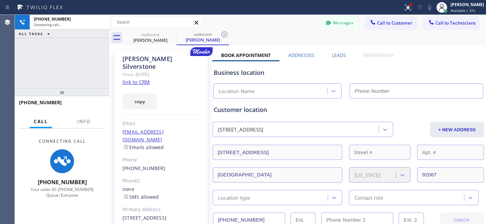
type input "[PHONE_NUMBER]"
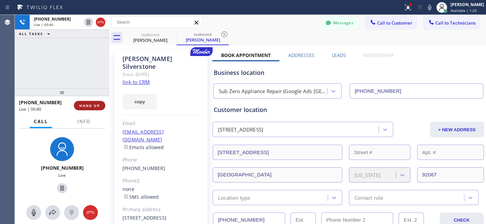
click at [91, 106] on span "HANG UP" at bounding box center [89, 105] width 21 height 5
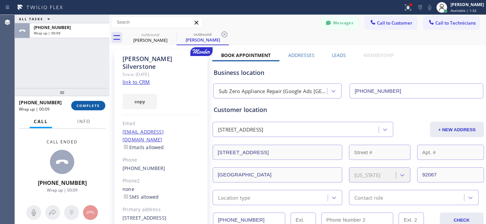
click at [87, 107] on span "COMPLETE" at bounding box center [88, 105] width 23 height 5
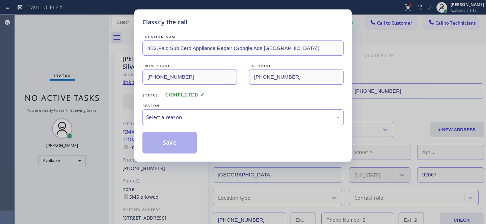
click at [180, 120] on div "Select a reason" at bounding box center [243, 117] width 194 height 8
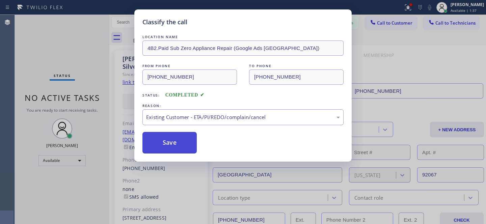
click at [176, 141] on button "Save" at bounding box center [169, 143] width 54 height 22
click at [176, 141] on div "Classify the call LOCATION NAME Subzero Repair Professionals FROM PHONE [PHONE_…" at bounding box center [250, 119] width 471 height 209
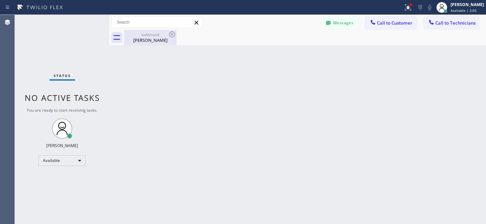
click at [148, 34] on div "outbound" at bounding box center [150, 34] width 51 height 5
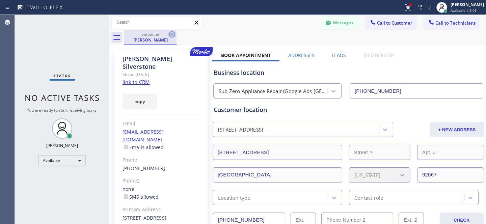
click at [176, 34] on icon at bounding box center [172, 34] width 8 height 8
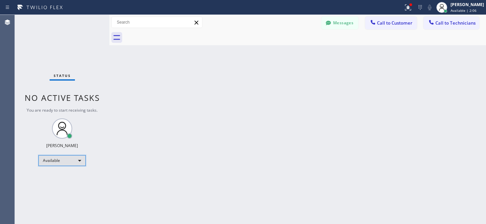
click at [63, 156] on div "Available" at bounding box center [61, 160] width 47 height 11
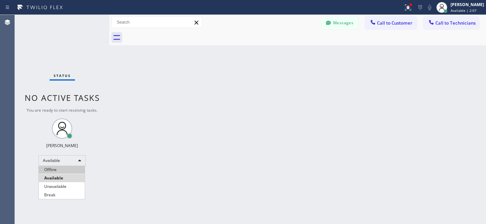
click at [62, 168] on li "Offline" at bounding box center [62, 170] width 46 height 8
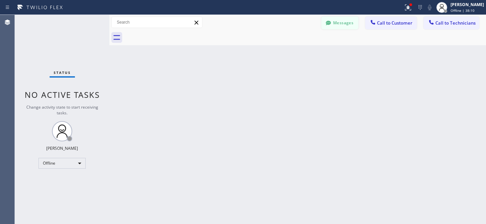
click at [340, 26] on button "Messages" at bounding box center [339, 23] width 37 height 13
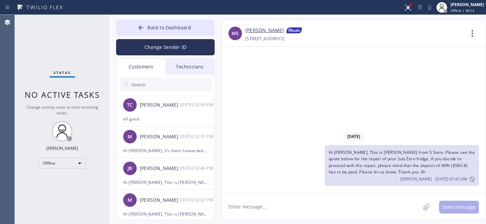
click at [142, 68] on div "Customers" at bounding box center [140, 67] width 49 height 16
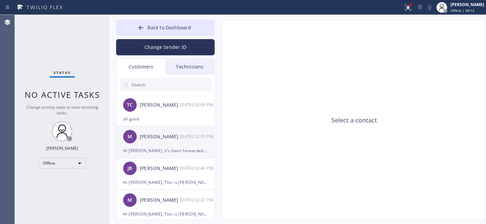
click at [169, 144] on div "M [PERSON_NAME] [DATE] 02:55 PM" at bounding box center [165, 136] width 98 height 20
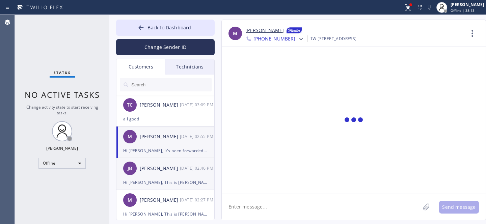
drag, startPoint x: 169, startPoint y: 172, endPoint x: 160, endPoint y: 163, distance: 12.9
click at [169, 172] on div "[PERSON_NAME] [DATE] 02:46 PM" at bounding box center [165, 168] width 98 height 20
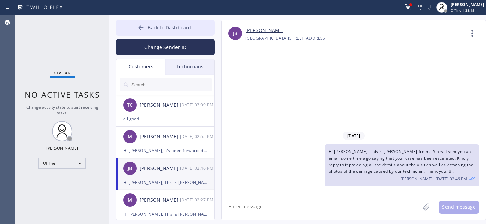
click at [148, 25] on span "Back to Dashboard" at bounding box center [169, 27] width 44 height 6
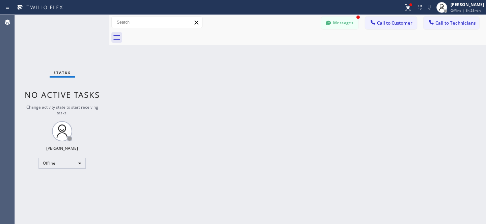
click at [348, 22] on button "Messages" at bounding box center [339, 23] width 37 height 13
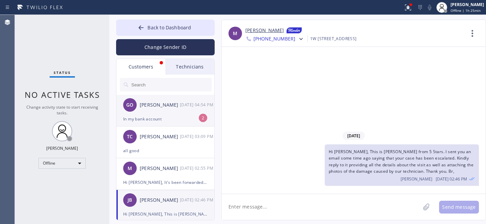
click at [160, 116] on div "In my bank account" at bounding box center [165, 119] width 84 height 8
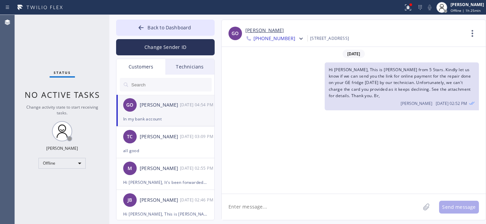
scroll to position [352, 0]
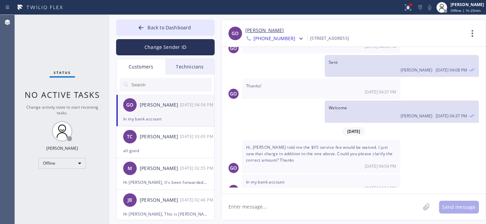
click at [288, 208] on textarea at bounding box center [321, 207] width 198 height 26
type textarea "L"
type textarea "Hi, Let me check..."
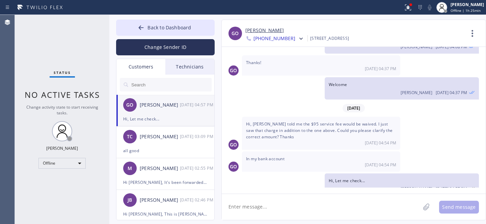
click at [257, 32] on link "[PERSON_NAME]" at bounding box center [264, 31] width 38 height 8
click at [268, 184] on div "Hi, Let me check... [PERSON_NAME] [DATE] 04:57 PM" at bounding box center [350, 184] width 257 height 22
click at [272, 197] on textarea at bounding box center [321, 207] width 198 height 26
click at [144, 29] on icon at bounding box center [141, 27] width 7 height 7
